Goal: Find specific page/section: Find specific page/section

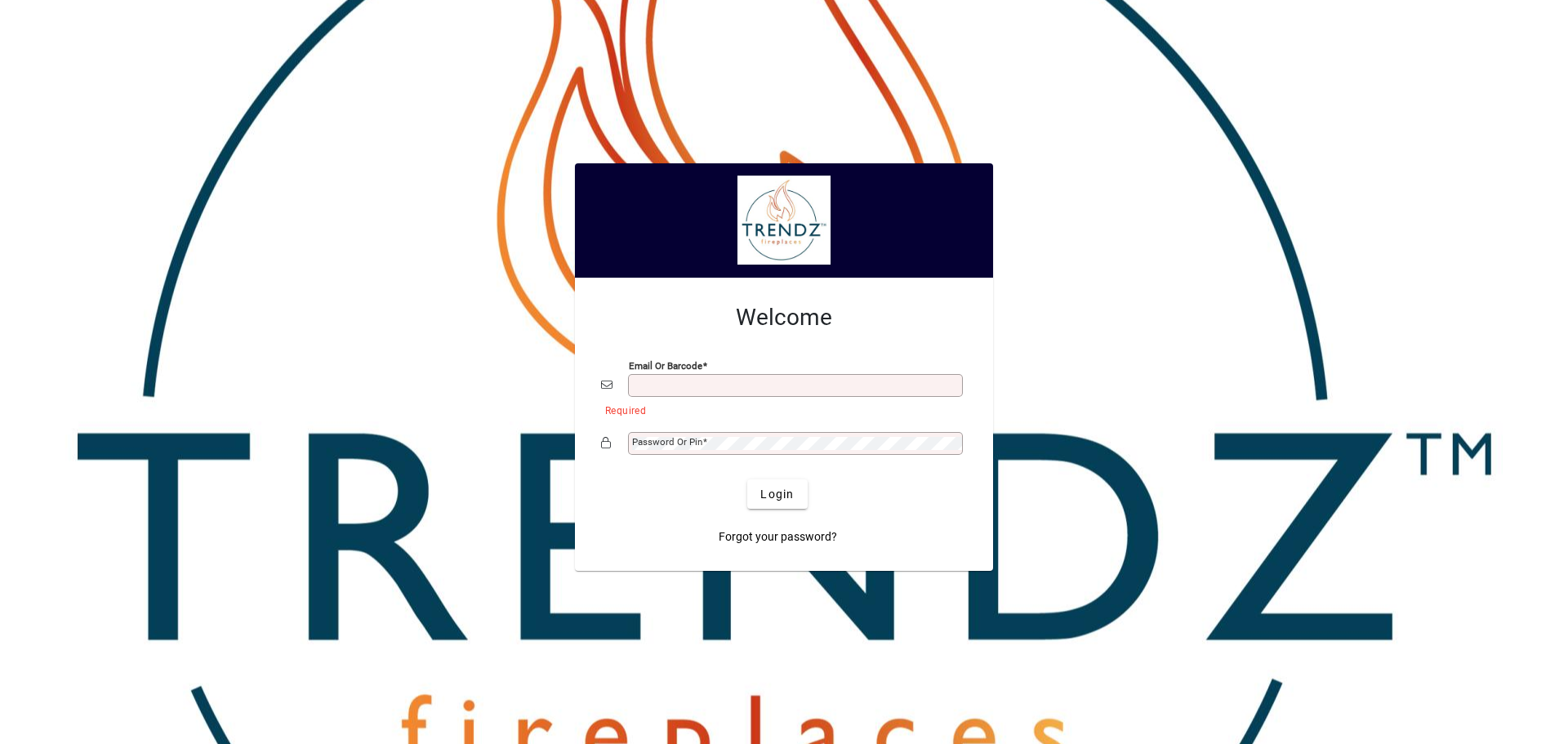
type input "**********"
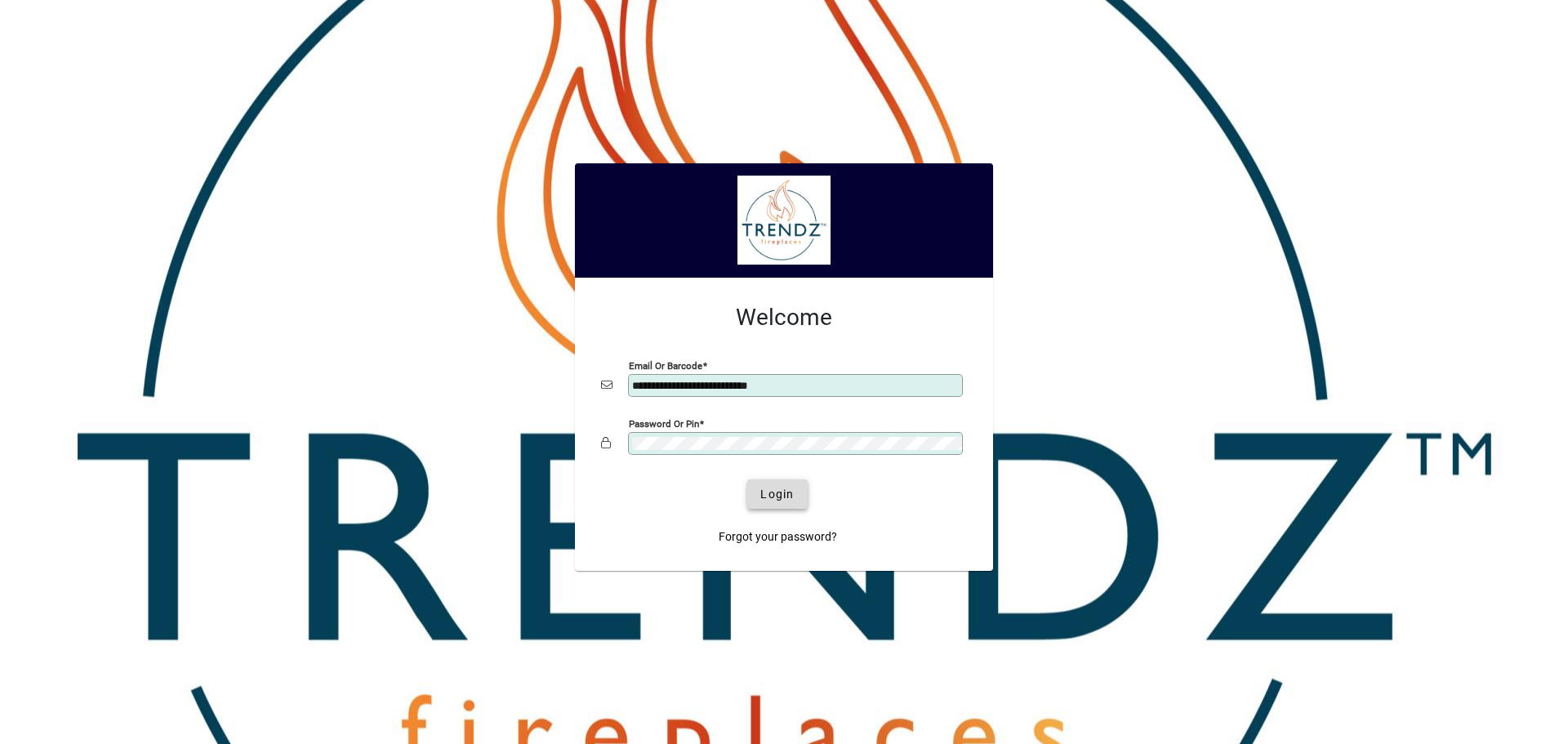
click at [765, 494] on span "Login" at bounding box center [776, 494] width 34 height 17
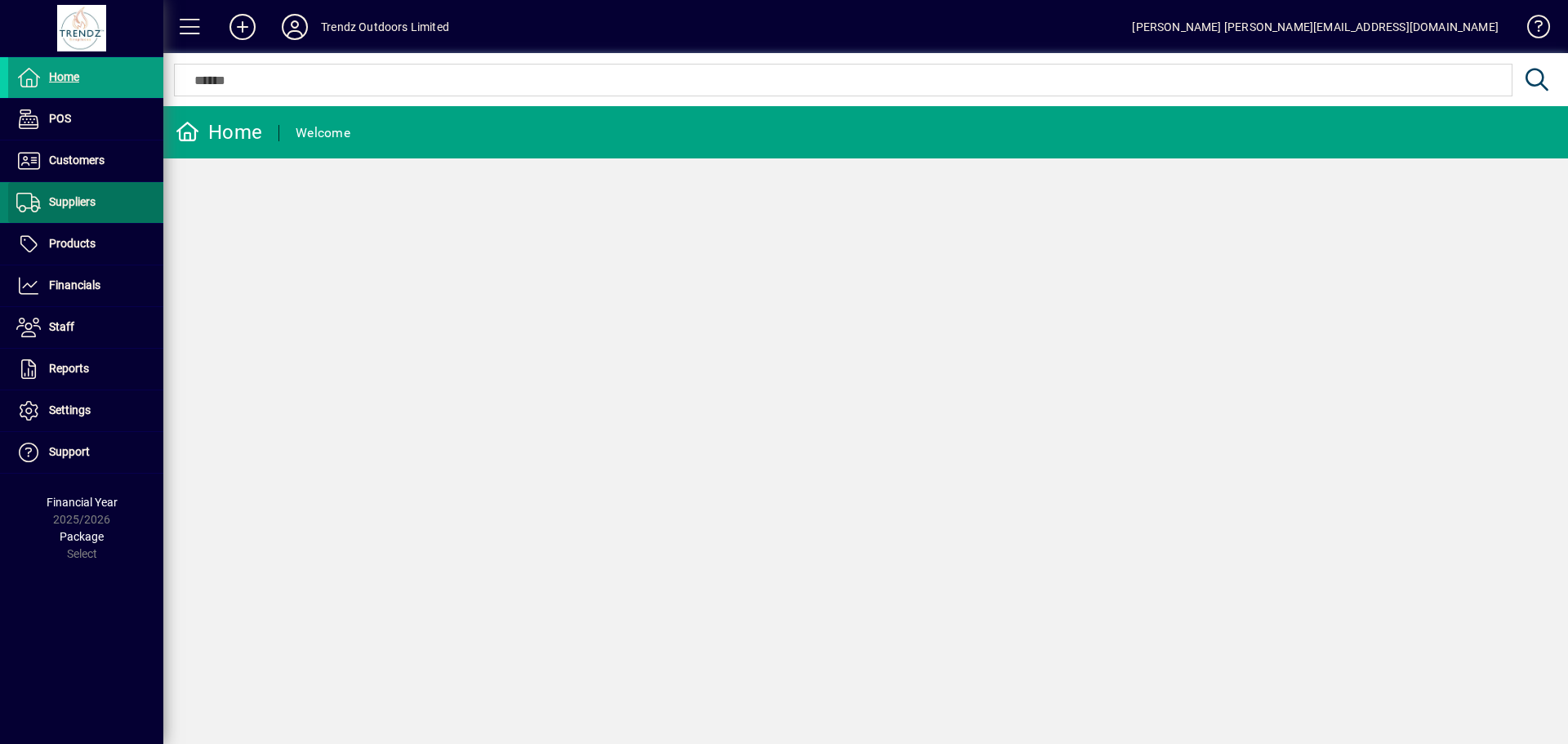
click at [77, 213] on span at bounding box center [85, 202] width 155 height 39
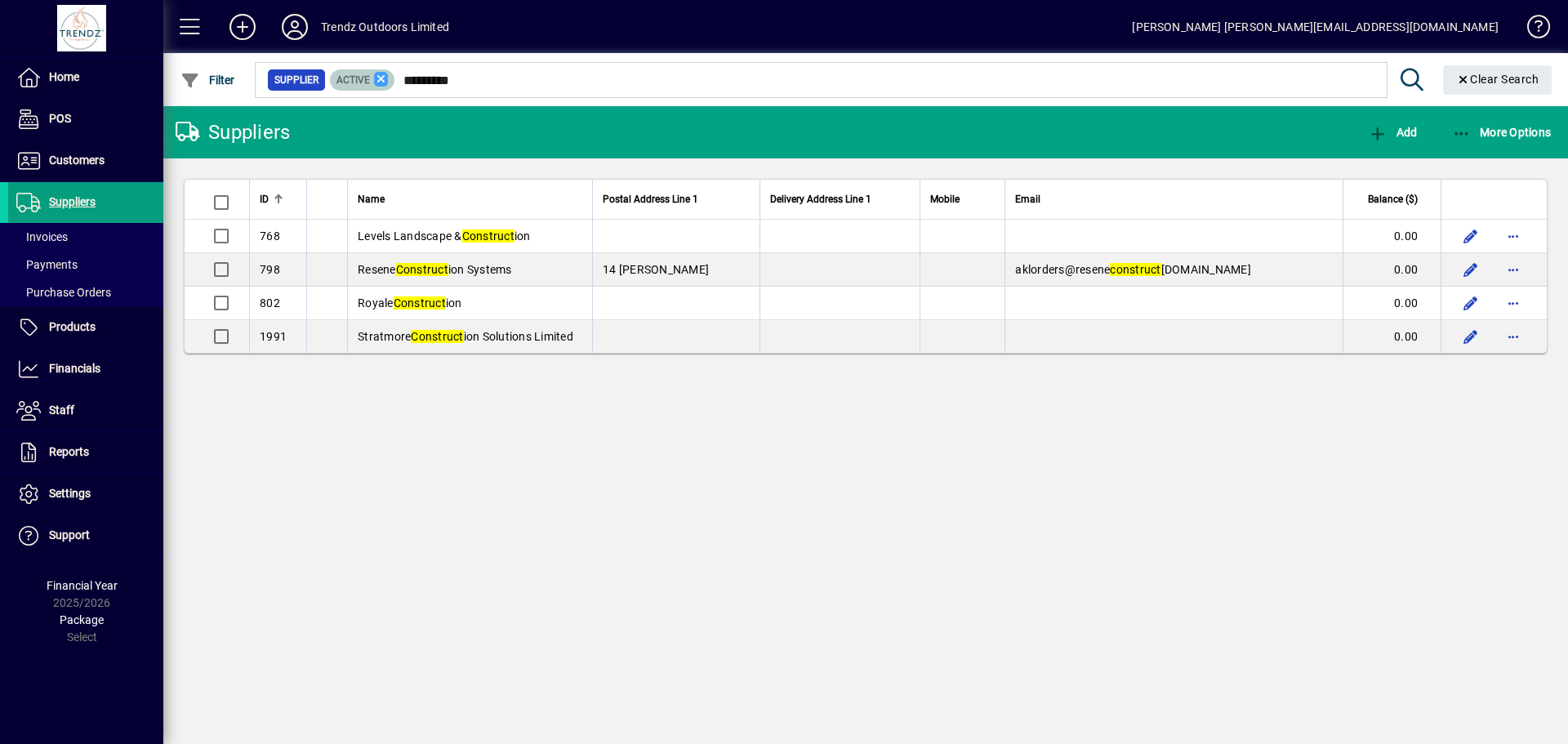
click at [377, 76] on icon at bounding box center [381, 79] width 15 height 15
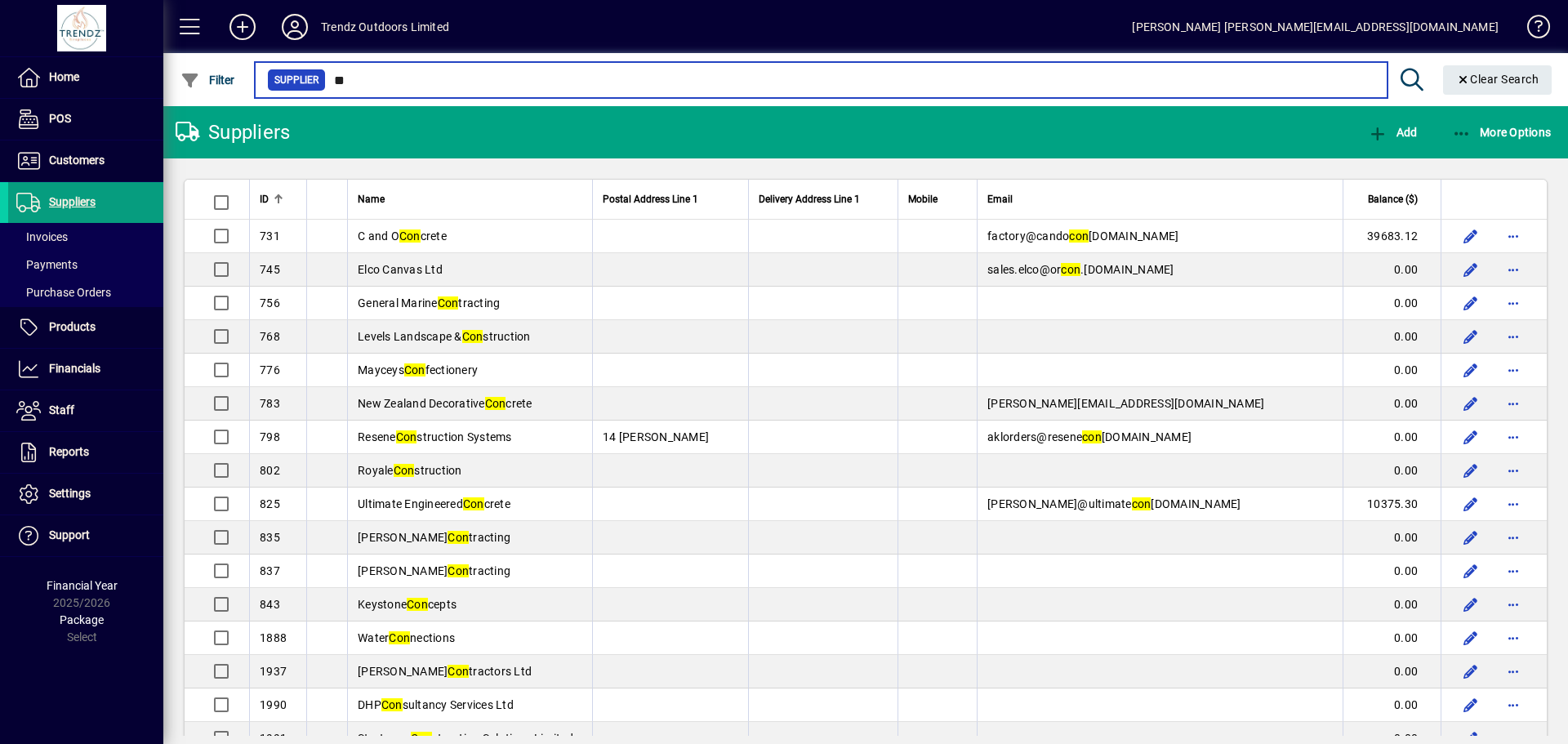
type input "*"
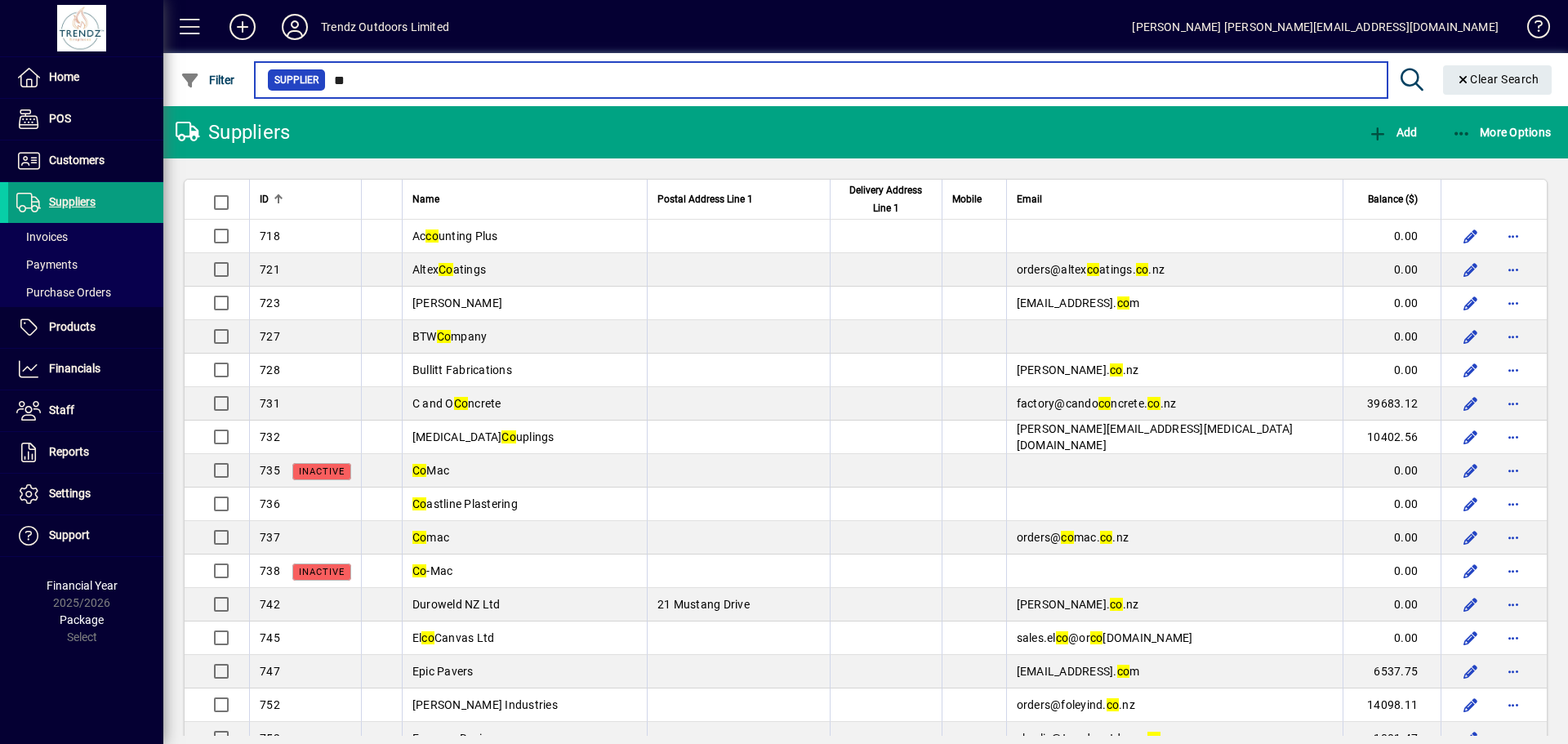
type input "*"
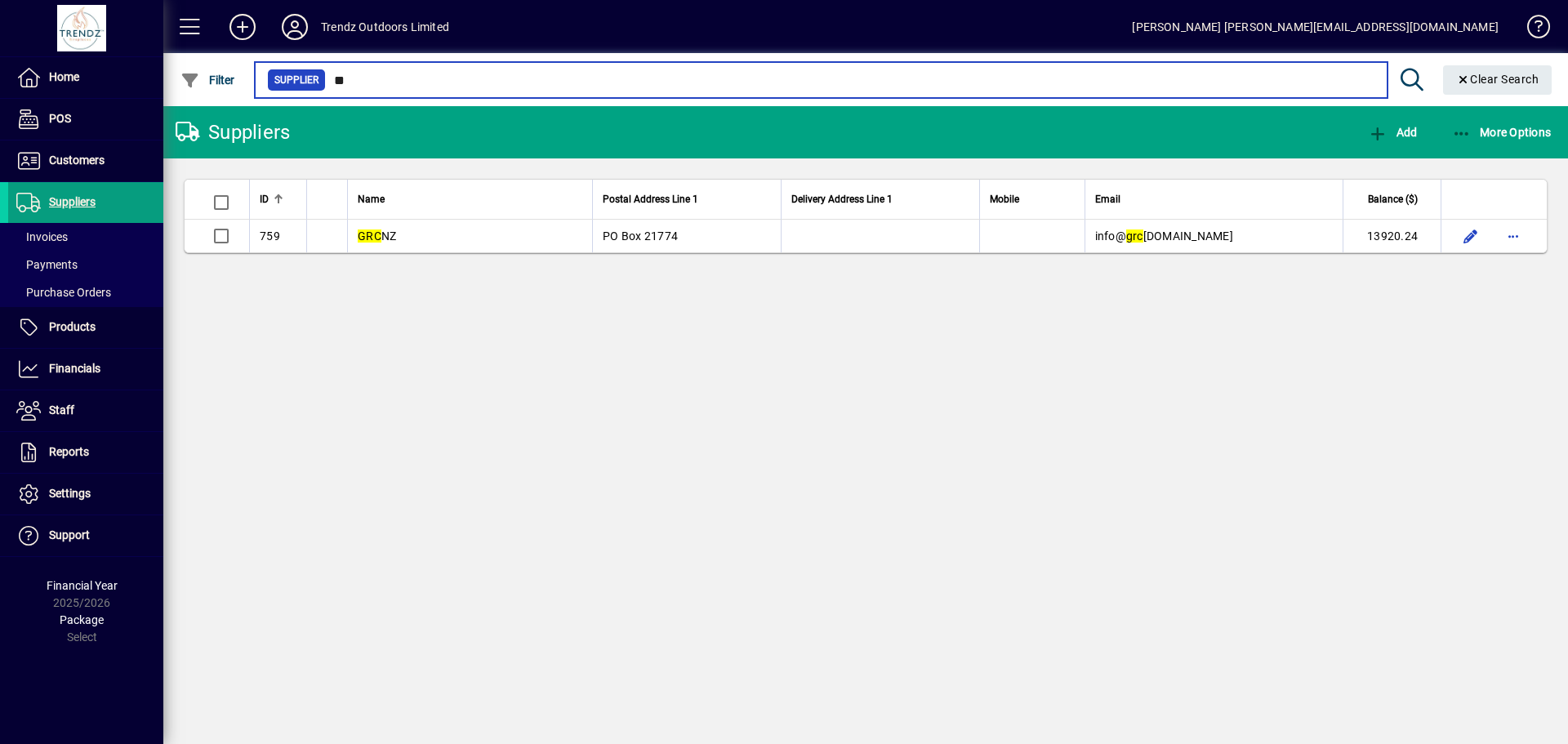
type input "*"
